Goal: Task Accomplishment & Management: Use online tool/utility

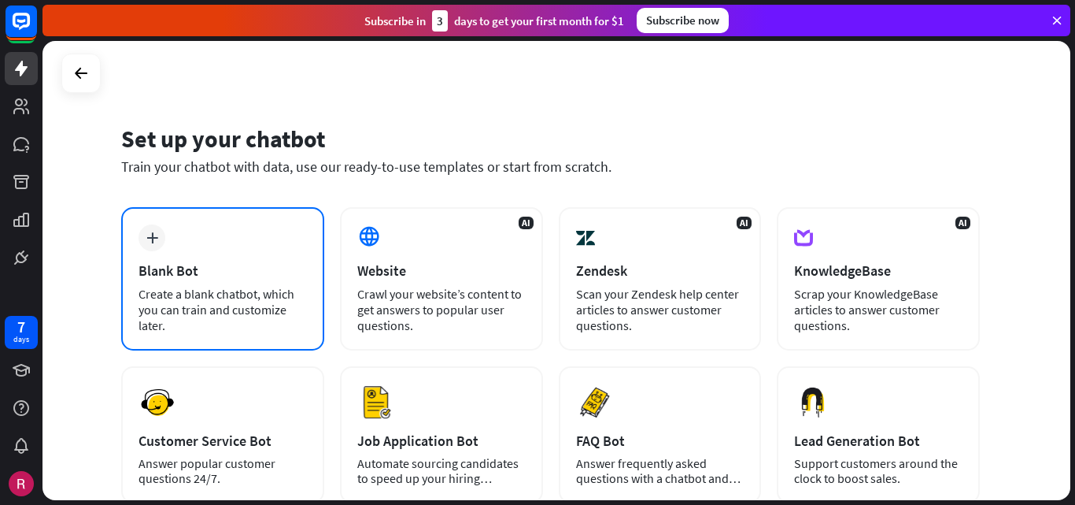
click at [294, 308] on div "Create a blank chatbot, which you can train and customize later." at bounding box center [223, 309] width 168 height 47
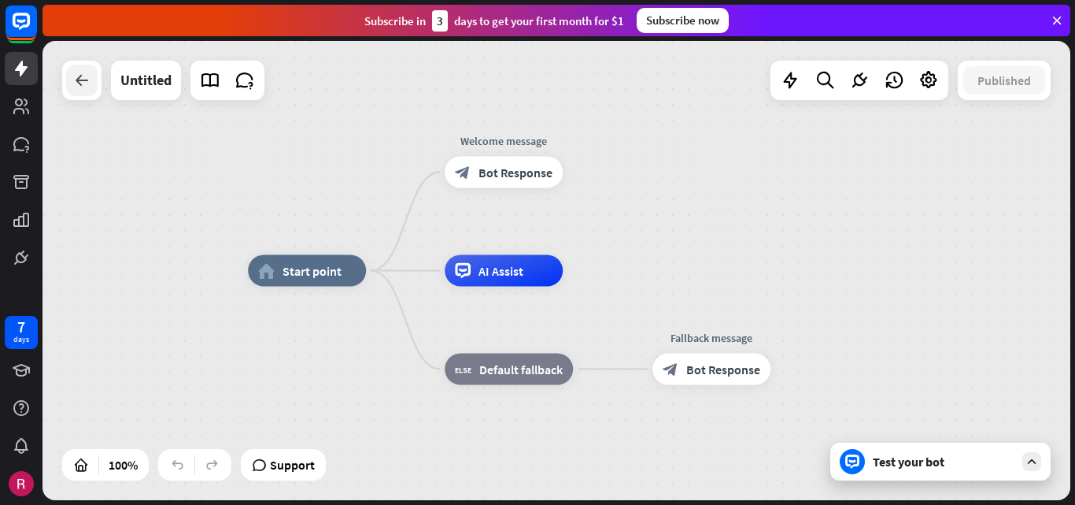
click at [87, 81] on icon at bounding box center [81, 80] width 19 height 19
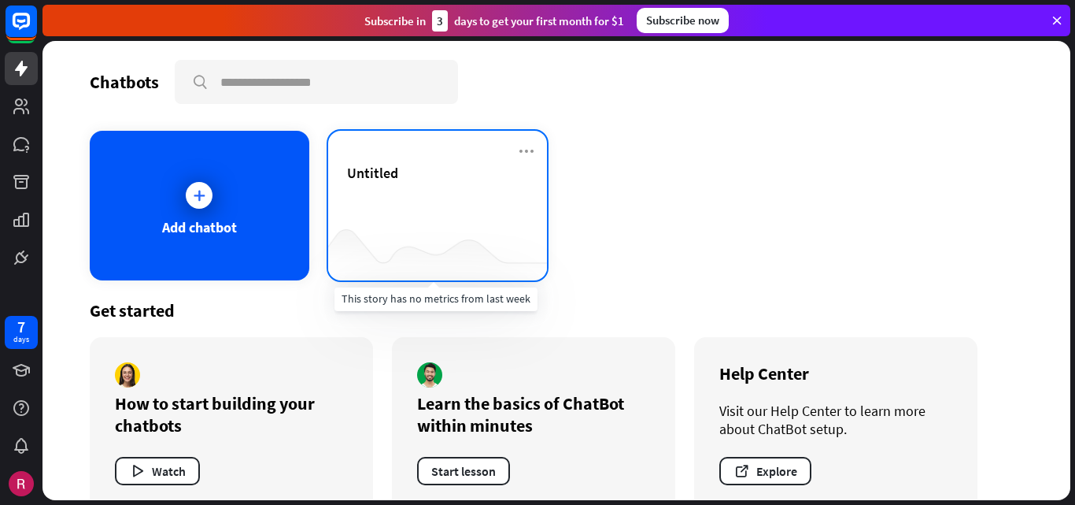
click at [437, 220] on div at bounding box center [438, 249] width 220 height 61
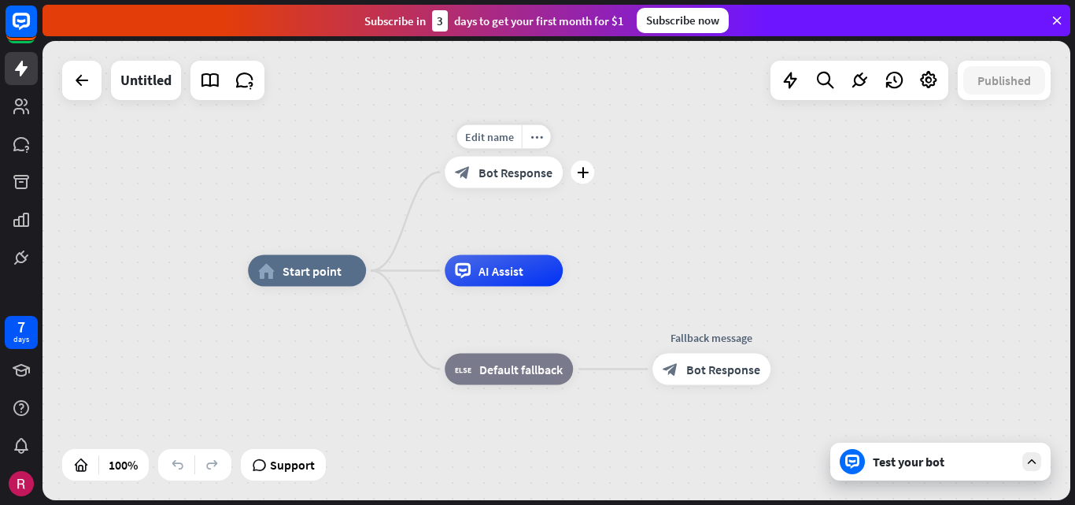
click at [505, 182] on div "block_bot_response Bot Response" at bounding box center [504, 172] width 118 height 31
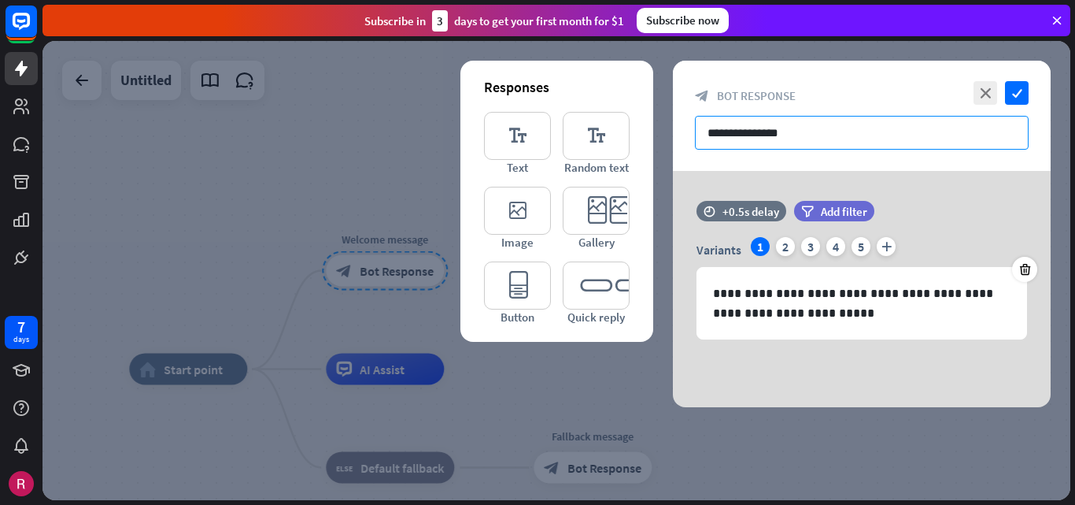
click at [857, 132] on input "**********" at bounding box center [862, 133] width 334 height 34
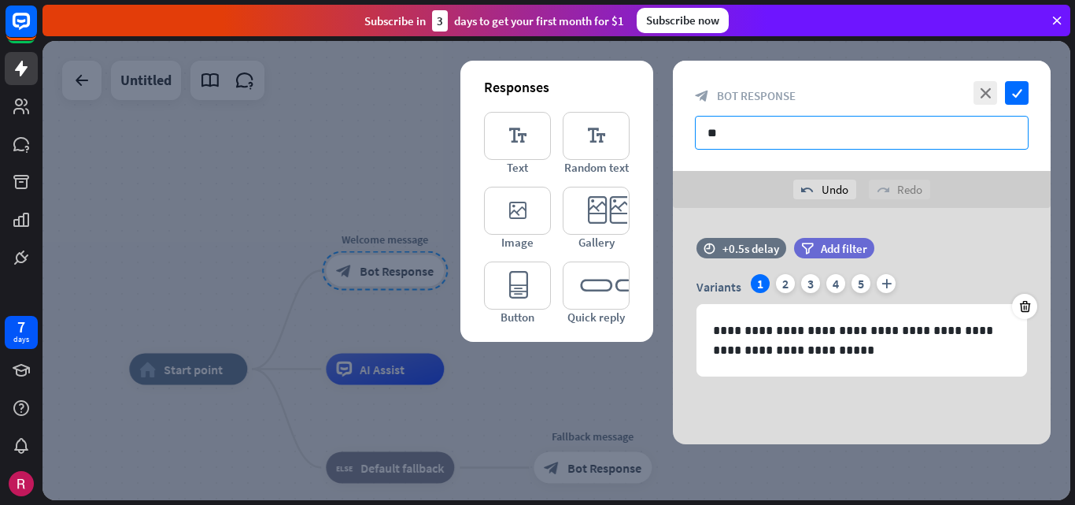
type input "*"
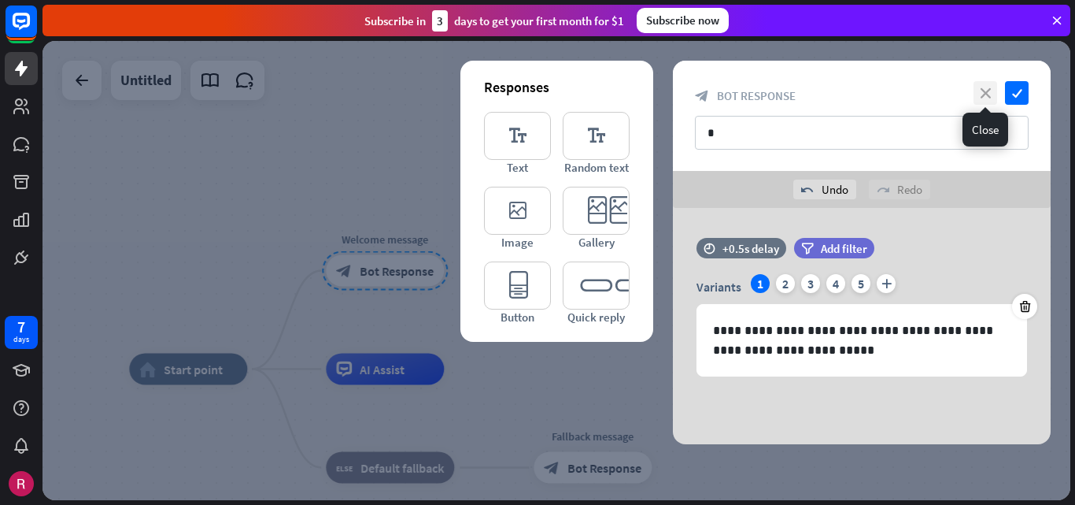
click at [986, 84] on icon "close" at bounding box center [986, 93] width 24 height 24
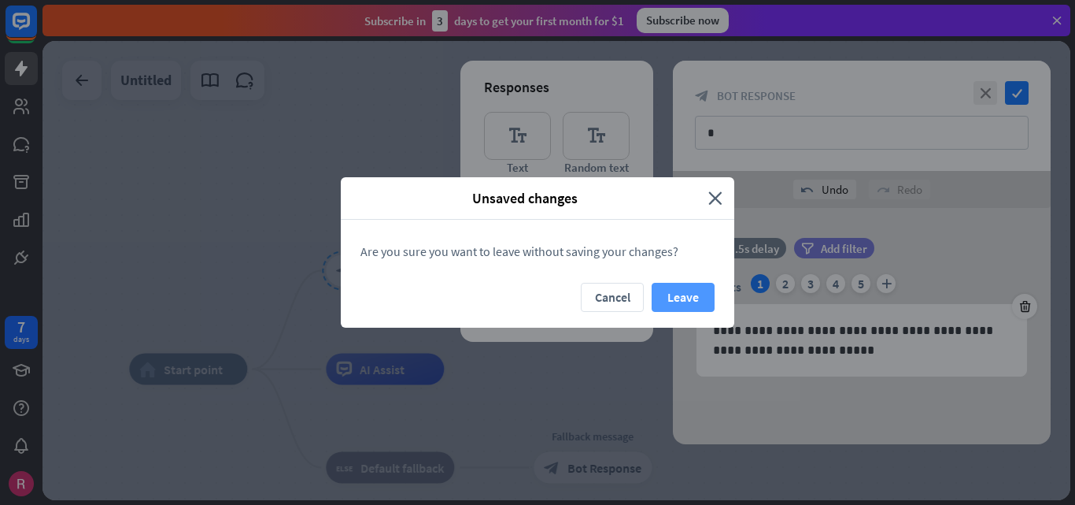
click at [686, 302] on button "Leave" at bounding box center [683, 297] width 63 height 29
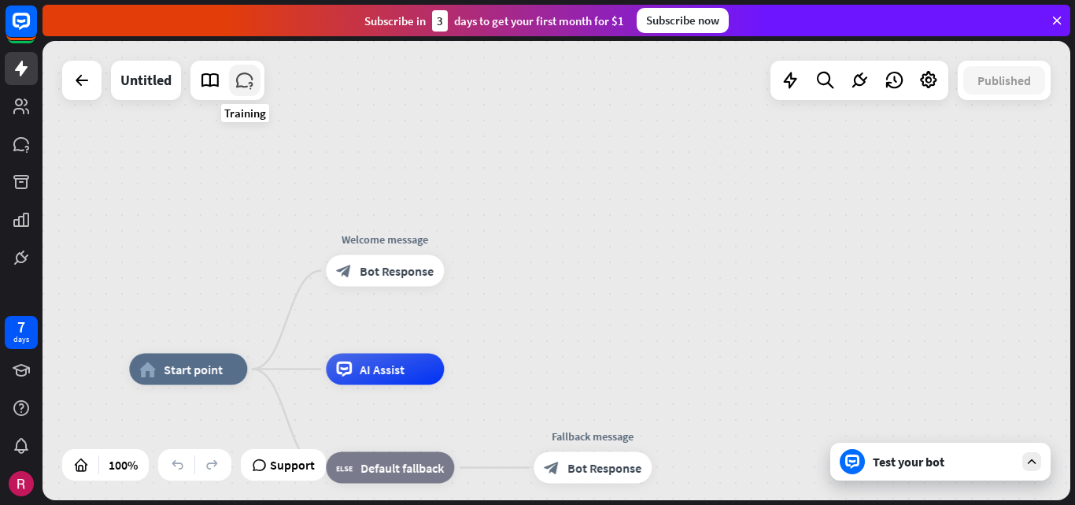
click at [254, 91] on link at bounding box center [244, 80] width 31 height 31
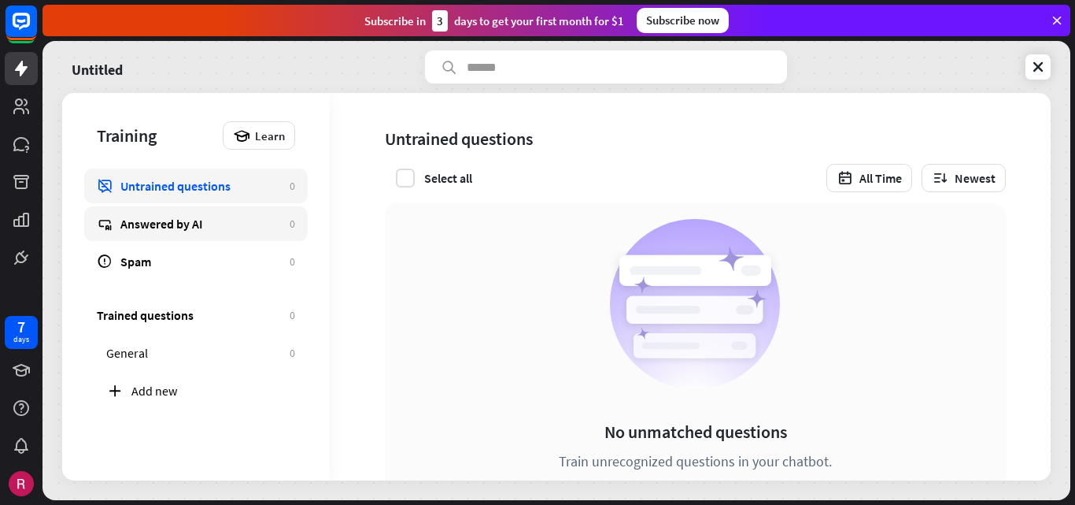
click at [184, 219] on div "Answered by AI" at bounding box center [200, 224] width 161 height 16
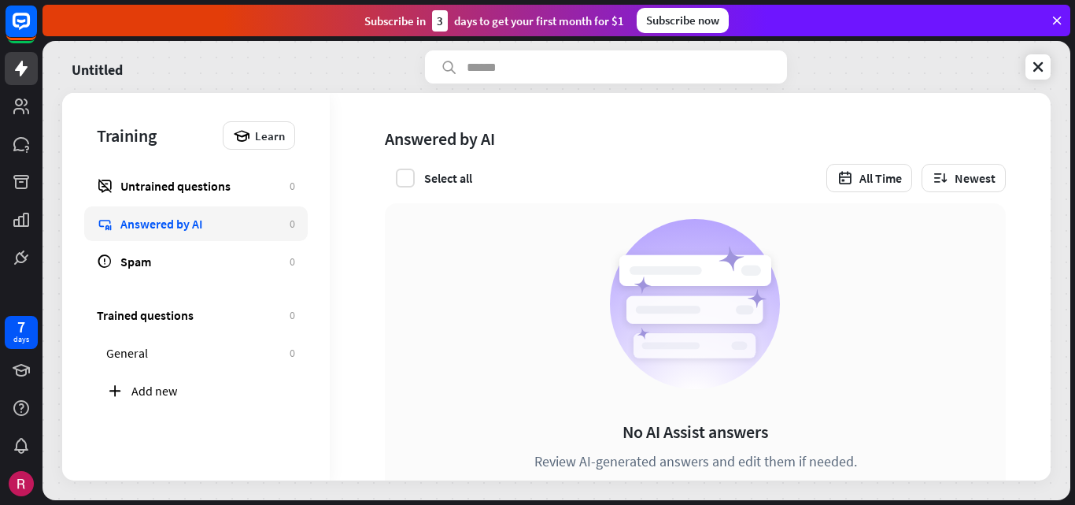
scroll to position [86, 0]
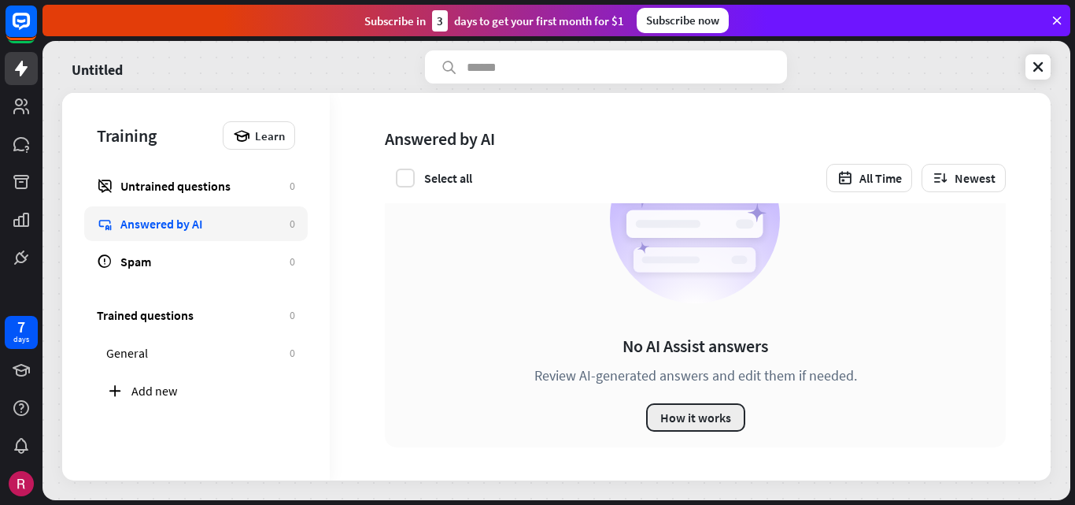
click at [698, 420] on button "How it works" at bounding box center [695, 417] width 99 height 28
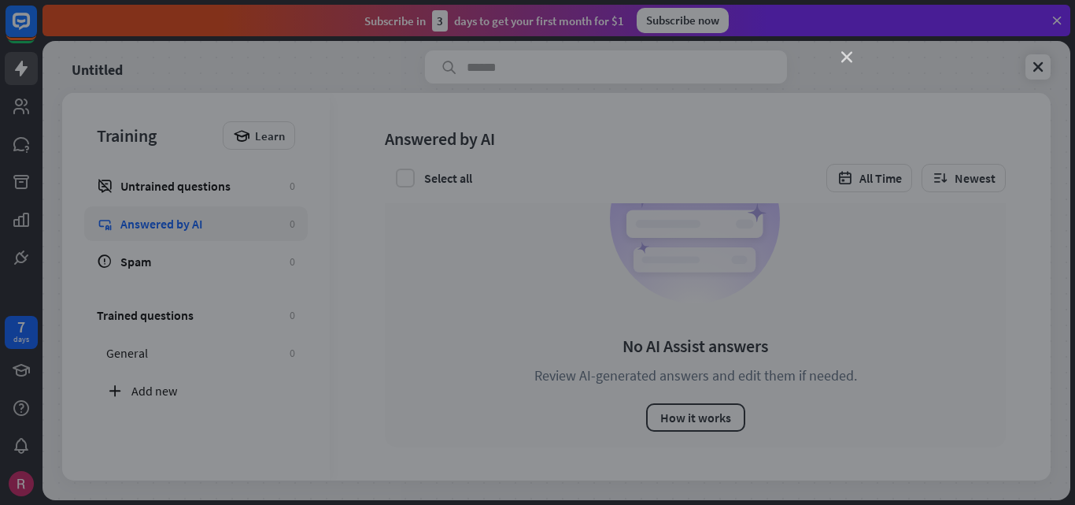
click at [844, 54] on icon "close" at bounding box center [847, 57] width 11 height 11
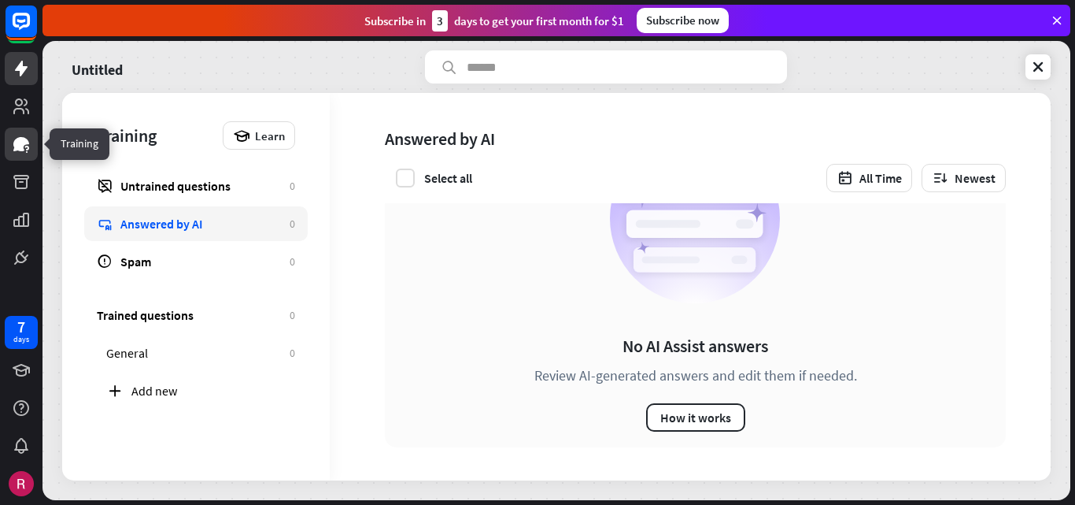
click at [24, 147] on icon at bounding box center [21, 144] width 19 height 19
